Goal: Find specific page/section: Find specific page/section

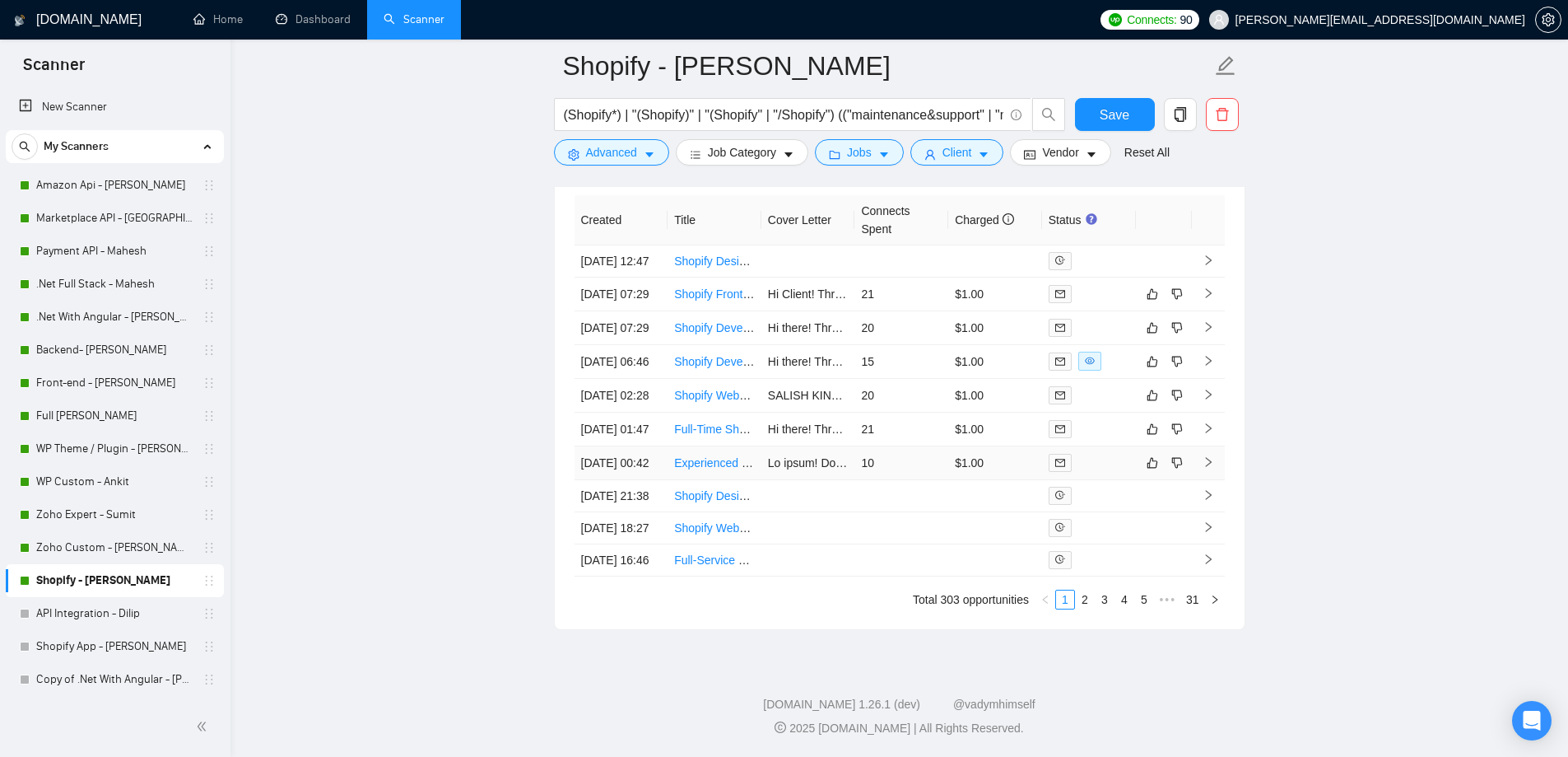
scroll to position [4424, 0]
click at [1079, 591] on link "2" at bounding box center [1084, 600] width 18 height 18
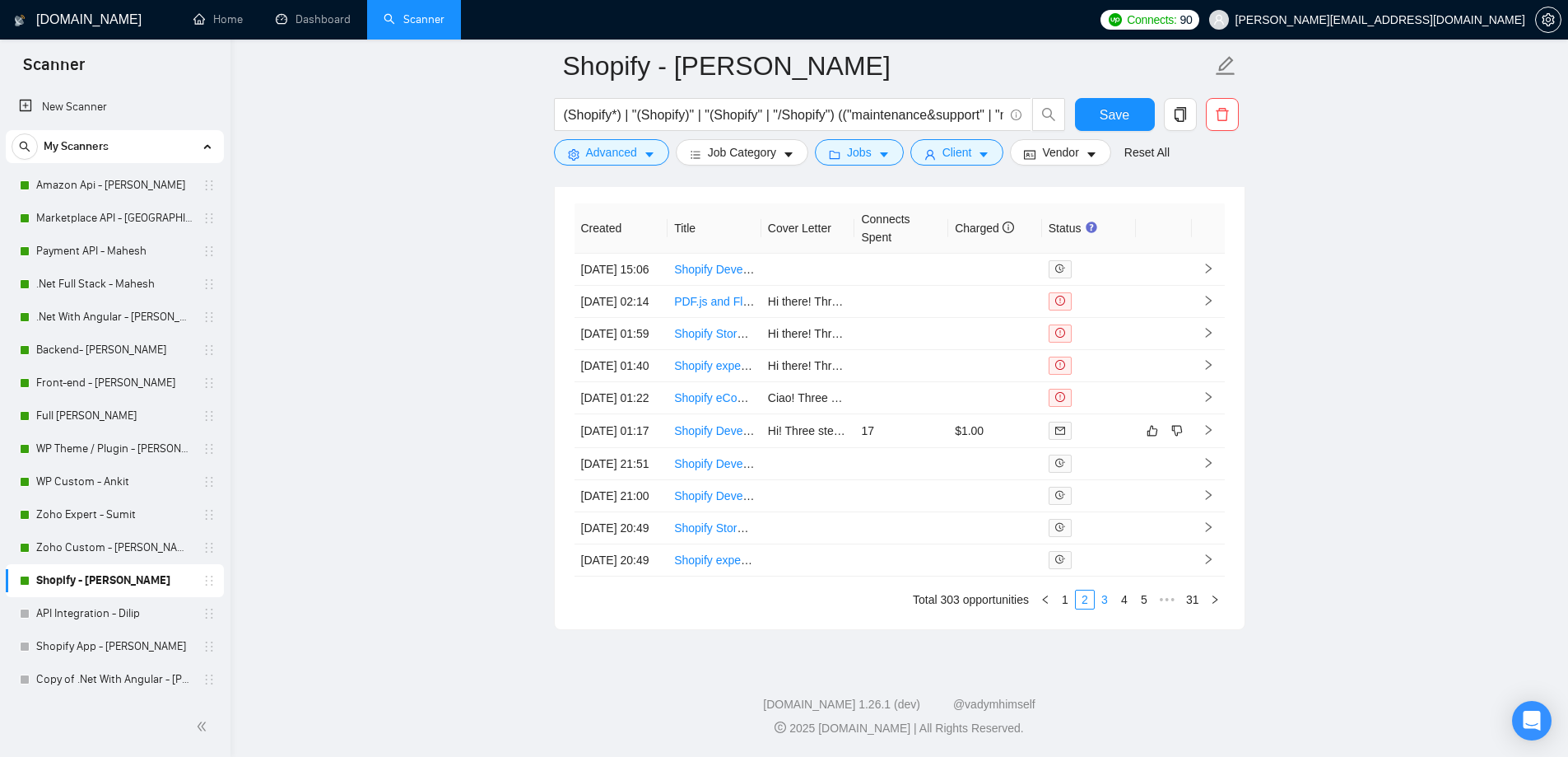
click at [1106, 601] on link "3" at bounding box center [1105, 600] width 18 height 18
click at [1123, 598] on link "4" at bounding box center [1124, 600] width 18 height 18
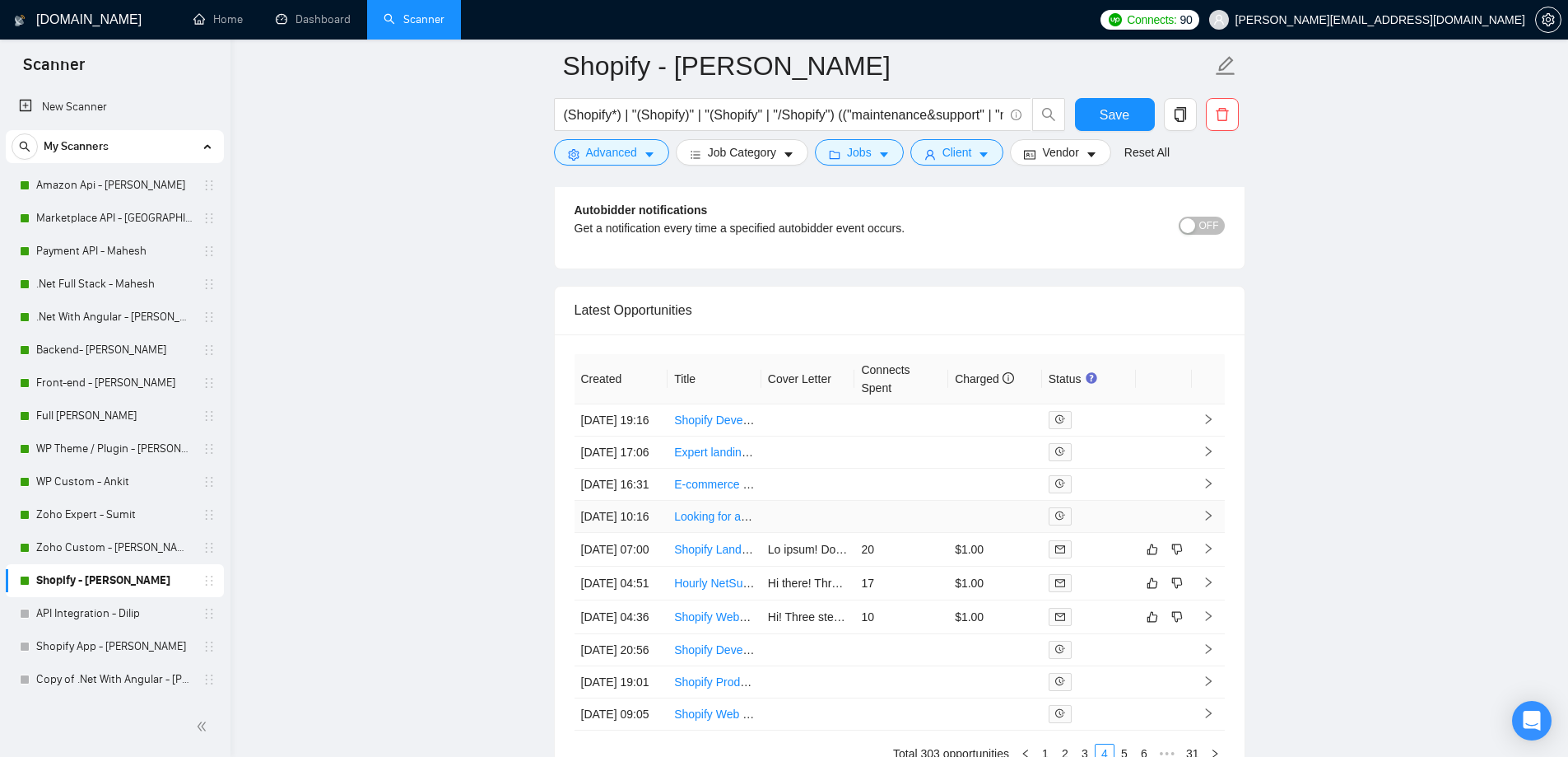
scroll to position [4342, 0]
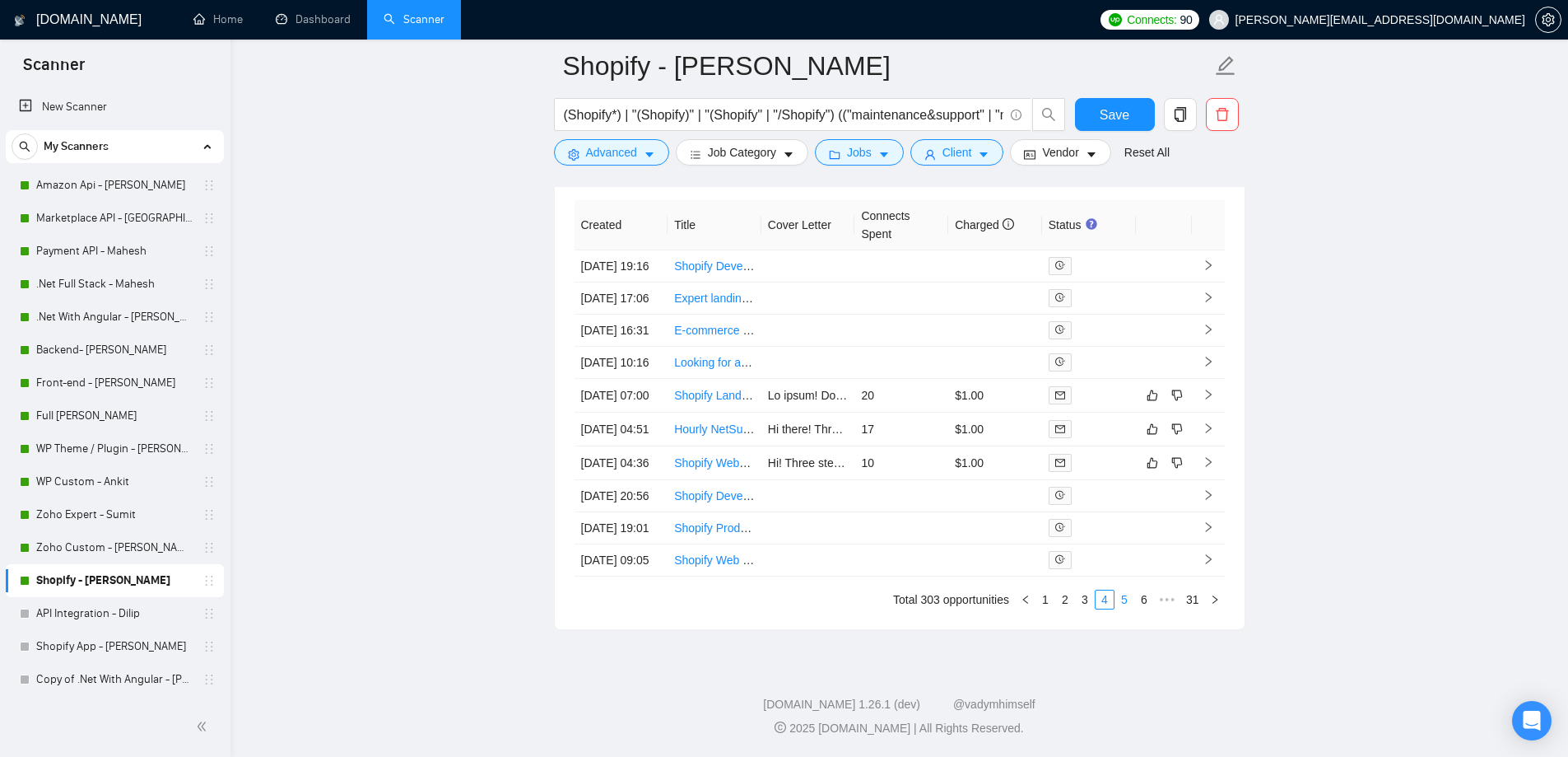
click at [1124, 609] on link "5" at bounding box center [1124, 600] width 18 height 18
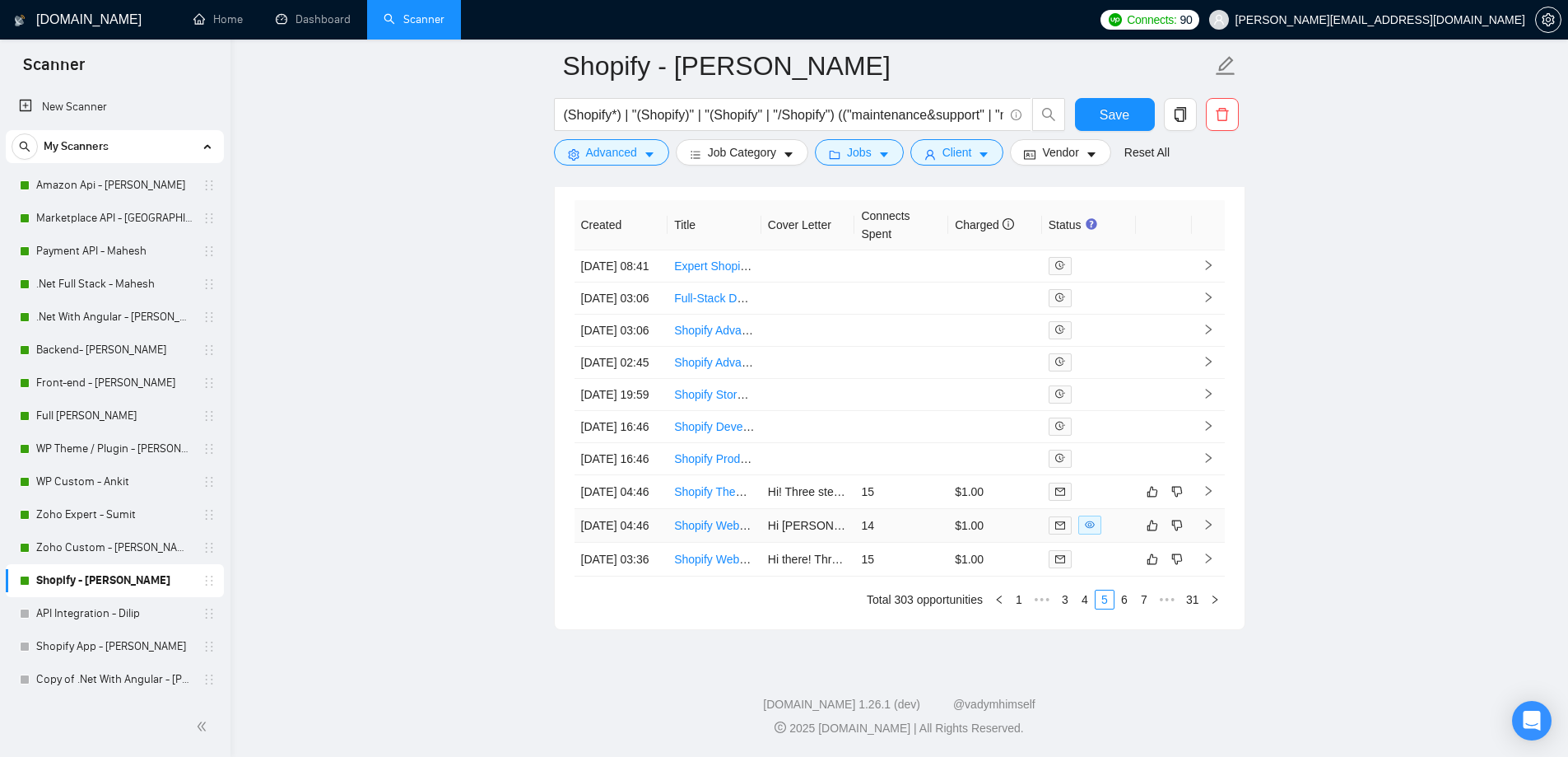
drag, startPoint x: 1125, startPoint y: 688, endPoint x: 1133, endPoint y: 561, distance: 127.3
click at [1133, 561] on div "Created Title Cover Letter Connects Spent Charged Status [DATE] 08:41 Expert Sh…" at bounding box center [900, 405] width 651 height 409
click at [1133, 543] on td at bounding box center [1089, 525] width 94 height 33
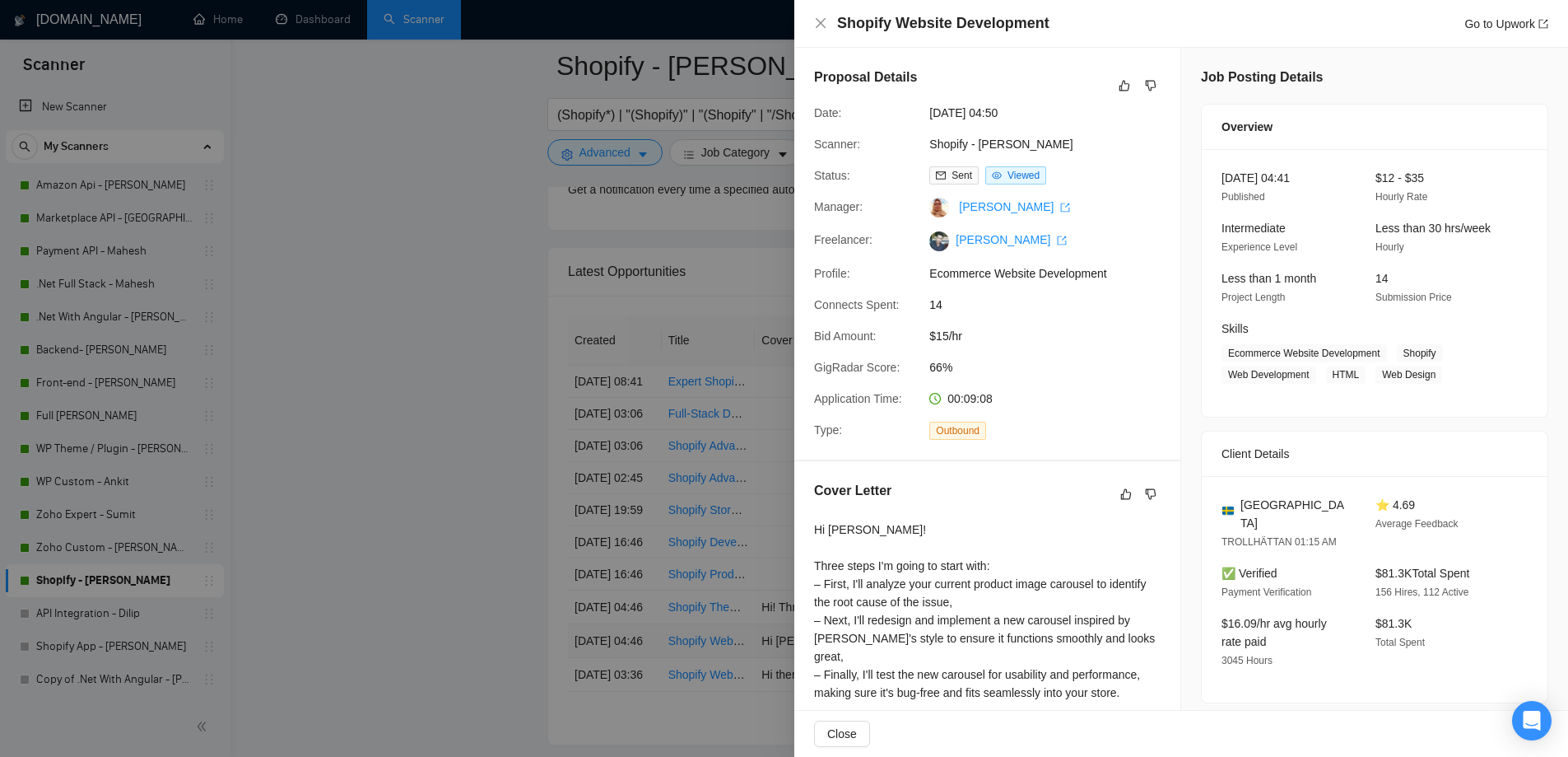
scroll to position [4094, 0]
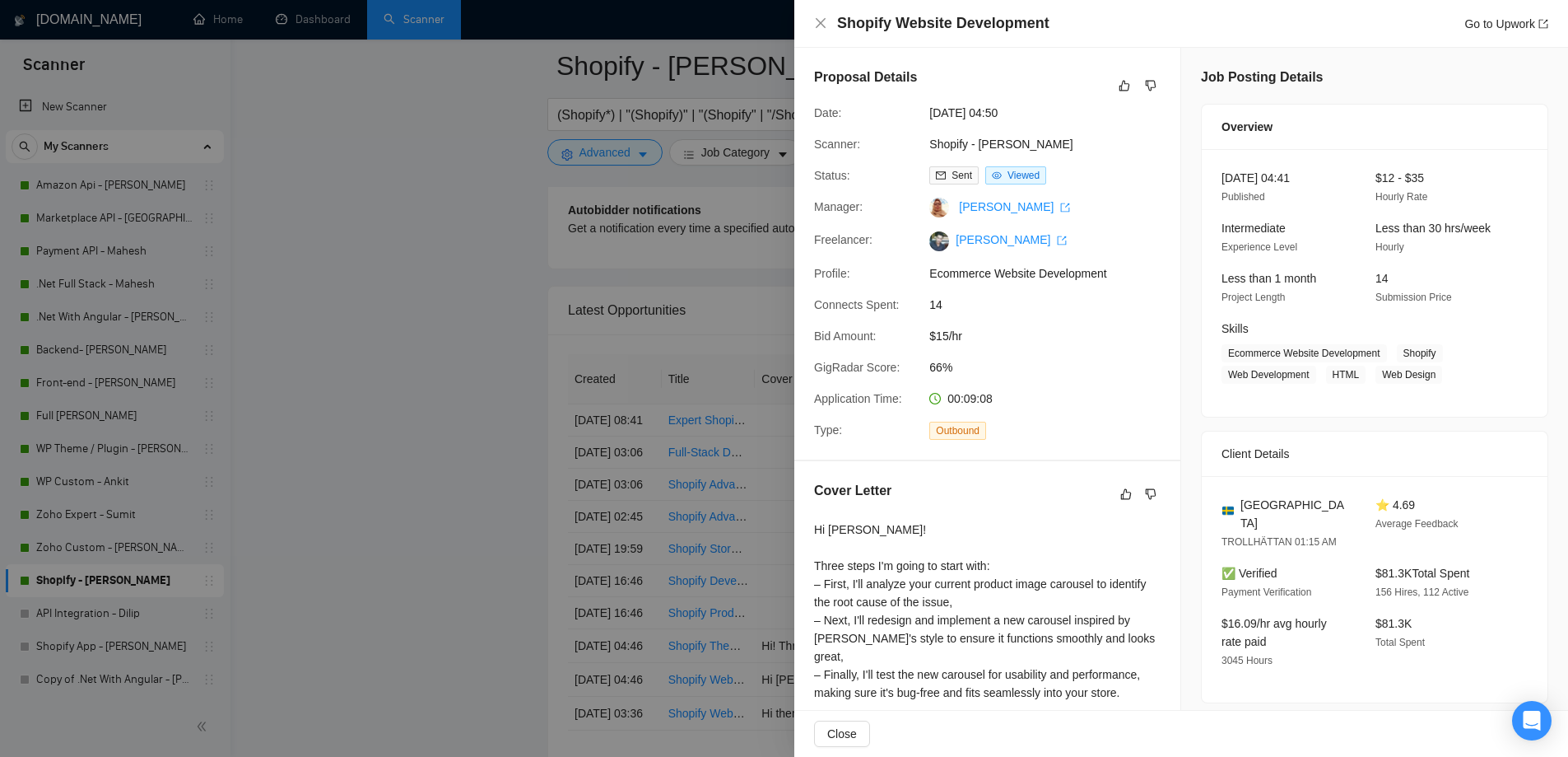
drag, startPoint x: 539, startPoint y: 460, endPoint x: 648, endPoint y: 396, distance: 126.4
click at [539, 460] on div at bounding box center [784, 378] width 1568 height 757
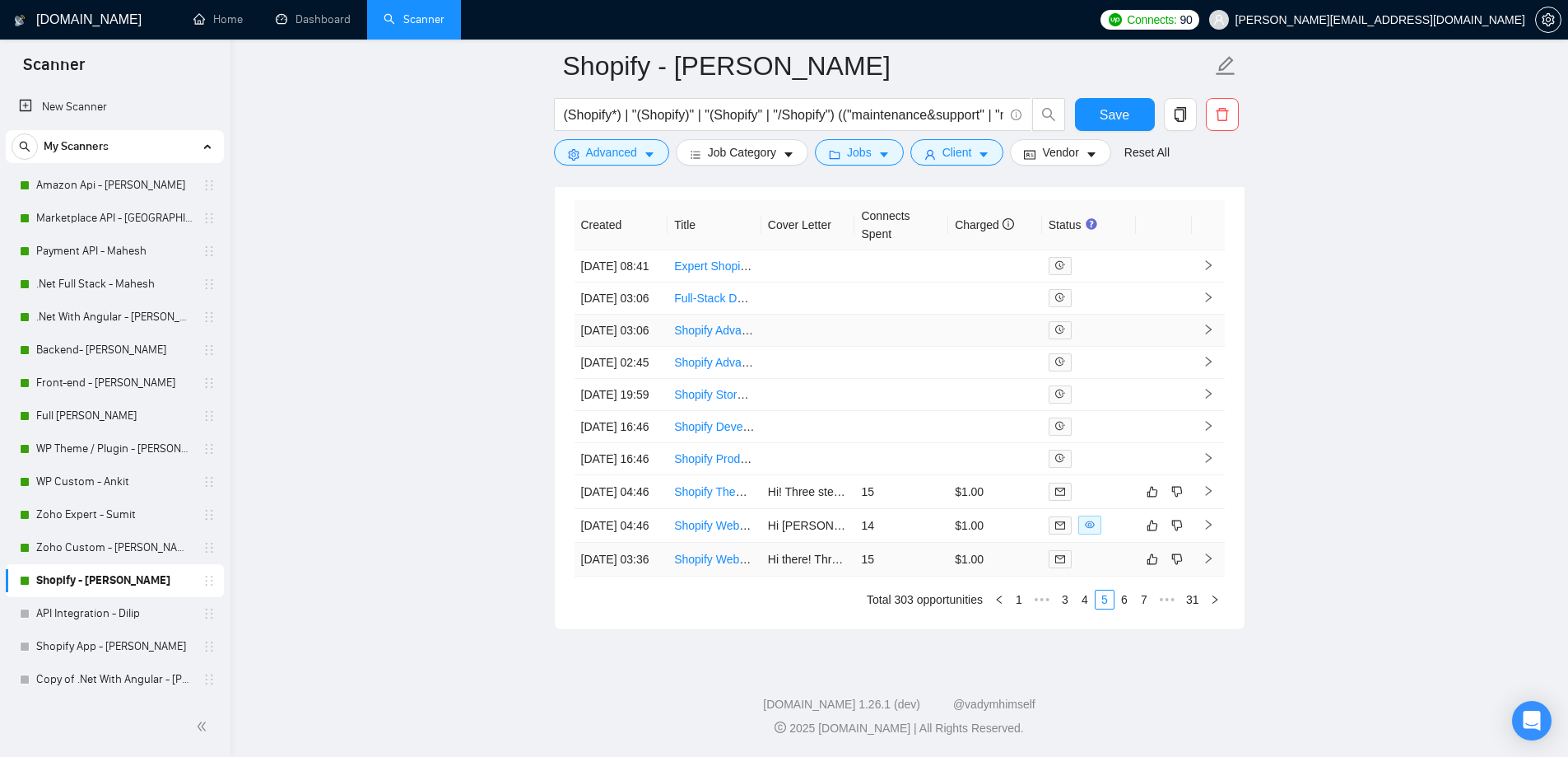
scroll to position [4424, 0]
click at [1128, 601] on link "6" at bounding box center [1124, 600] width 18 height 18
